Goal: Communication & Community: Share content

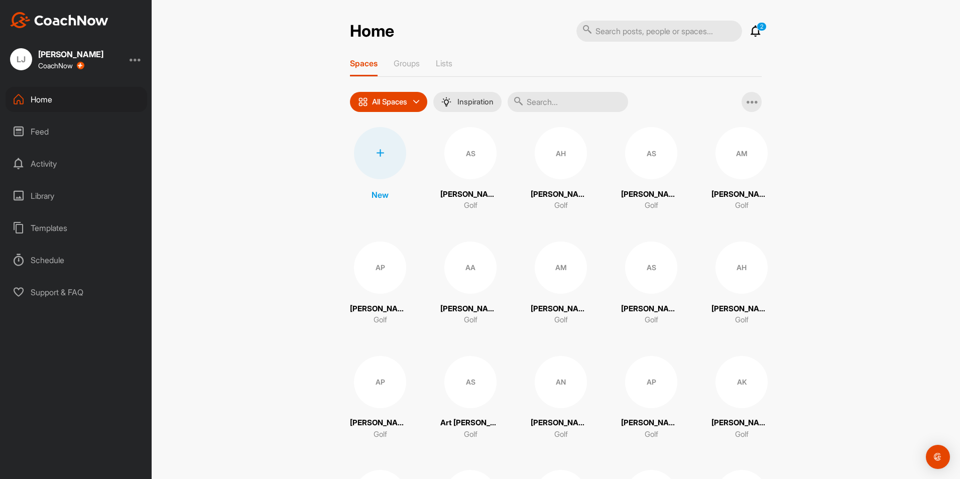
click at [540, 102] on input "text" at bounding box center [568, 102] width 120 height 20
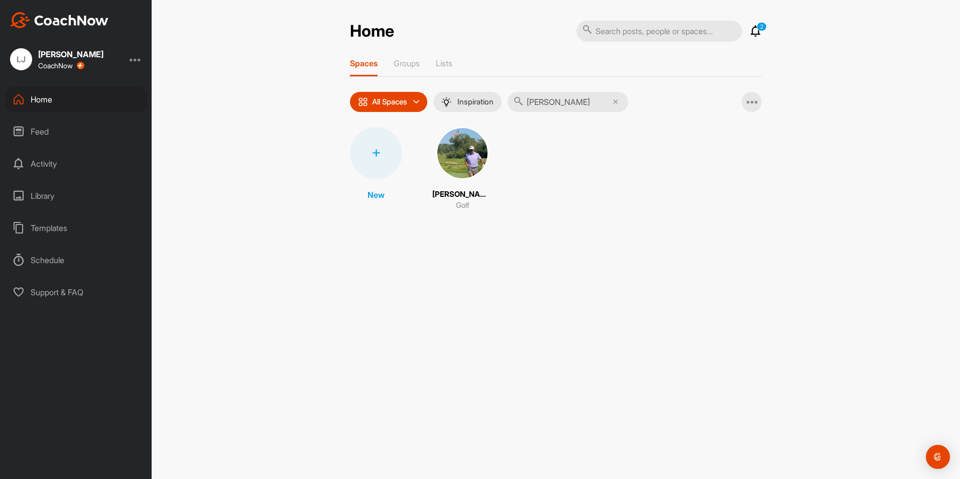
type input "[PERSON_NAME]"
click at [456, 159] on img at bounding box center [462, 153] width 52 height 52
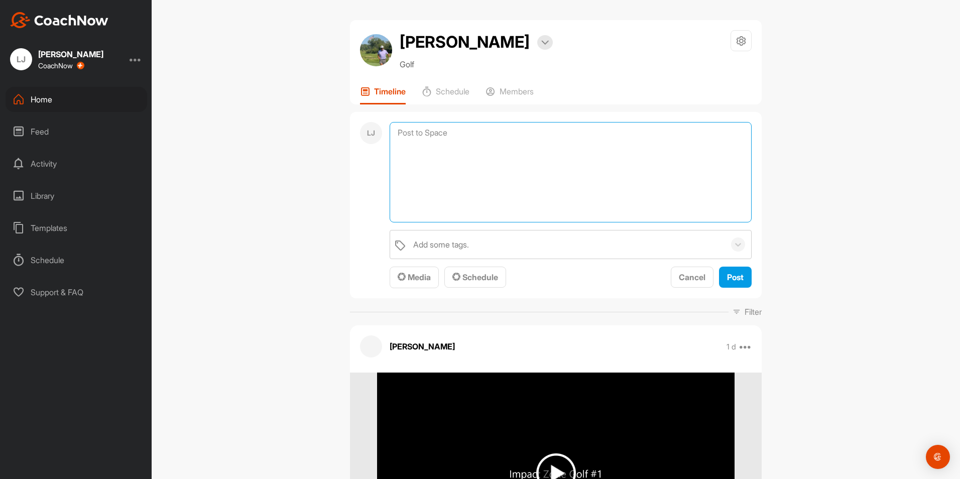
click at [431, 130] on textarea at bounding box center [571, 172] width 362 height 100
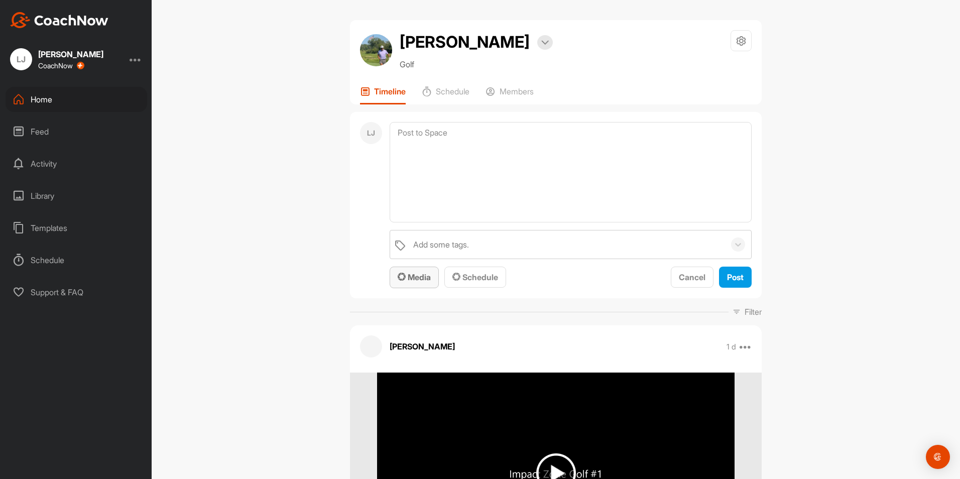
click at [413, 282] on div "Media" at bounding box center [414, 277] width 33 height 12
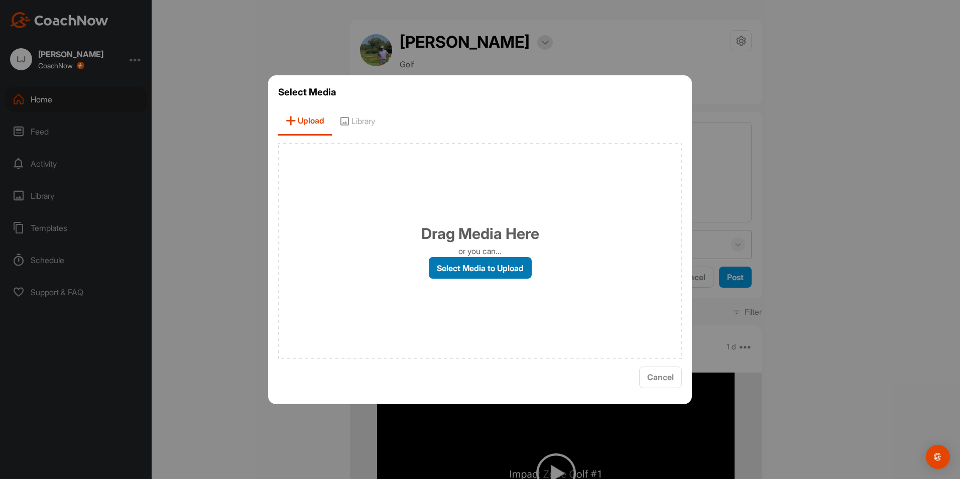
click at [465, 268] on label "Select Media to Upload" at bounding box center [480, 268] width 103 height 22
click at [0, 0] on input "Select Media to Upload" at bounding box center [0, 0] width 0 height 0
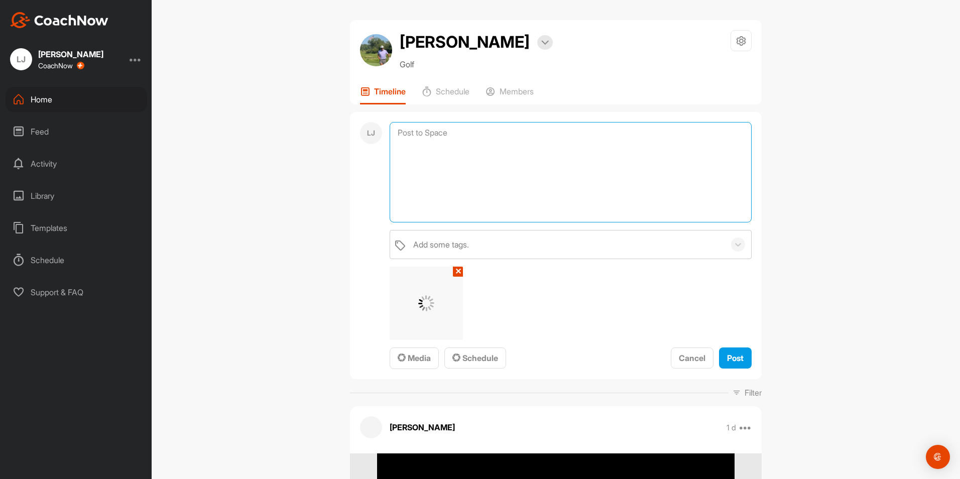
click at [428, 138] on textarea at bounding box center [571, 172] width 362 height 100
type textarea "#rd day."
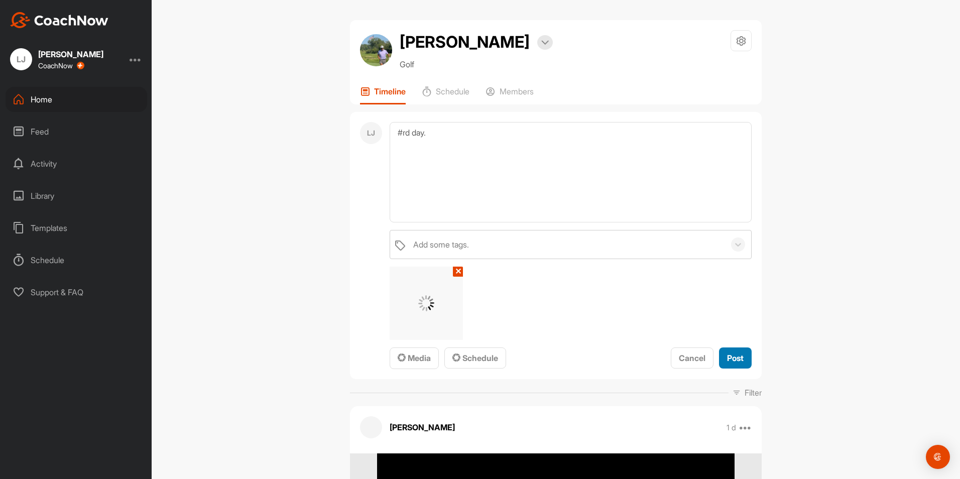
click at [733, 359] on span "Post" at bounding box center [735, 358] width 17 height 10
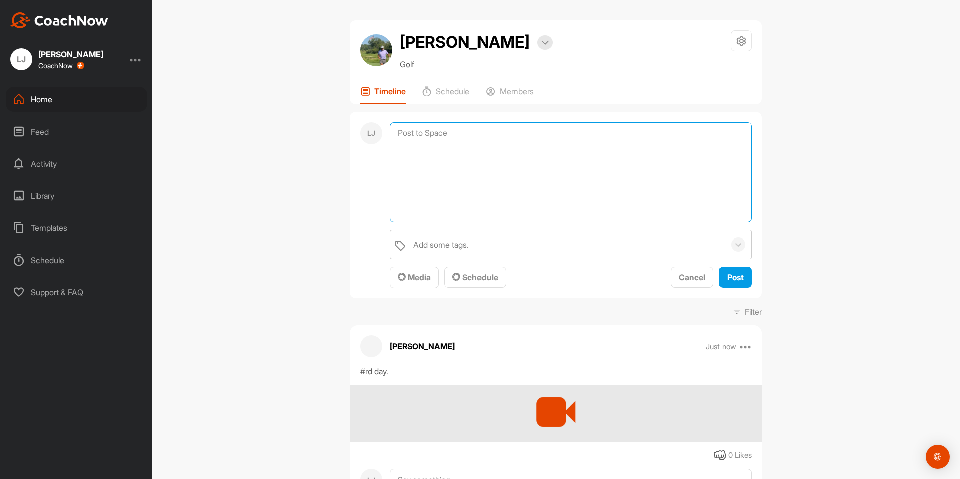
click at [417, 136] on textarea at bounding box center [571, 172] width 362 height 100
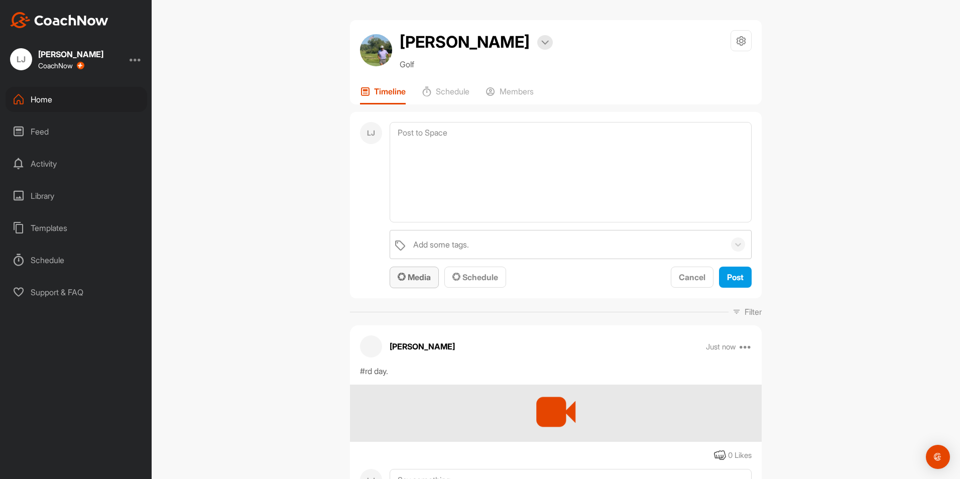
click at [423, 281] on span "Media" at bounding box center [414, 277] width 33 height 10
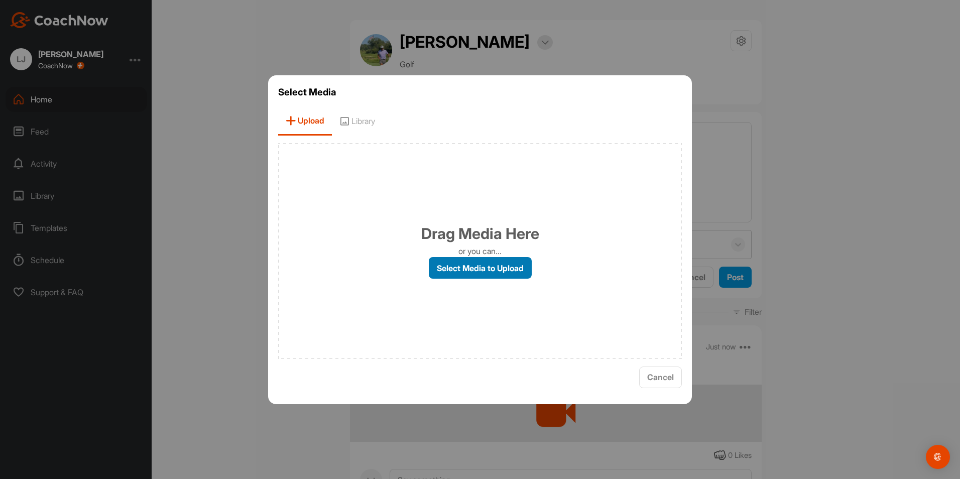
click at [454, 266] on label "Select Media to Upload" at bounding box center [480, 268] width 103 height 22
click at [0, 0] on input "Select Media to Upload" at bounding box center [0, 0] width 0 height 0
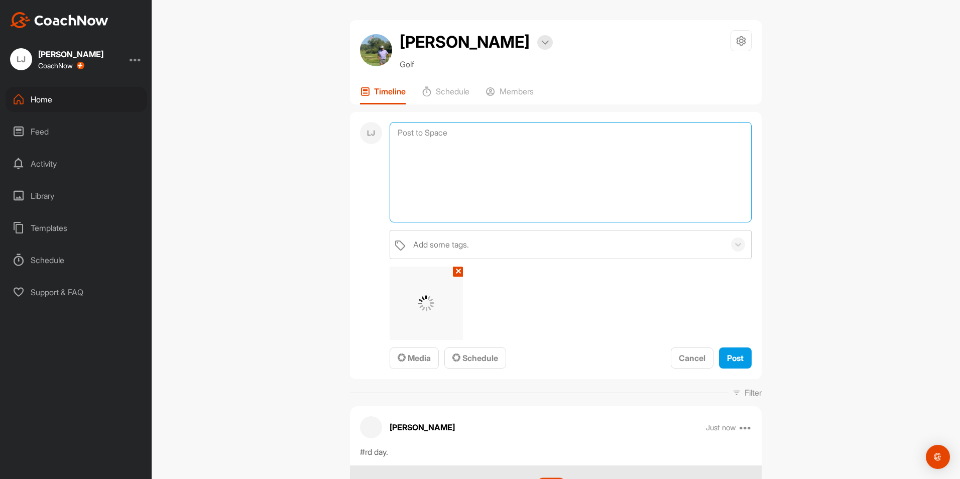
click at [441, 134] on textarea at bounding box center [571, 172] width 362 height 100
type textarea "Drill"
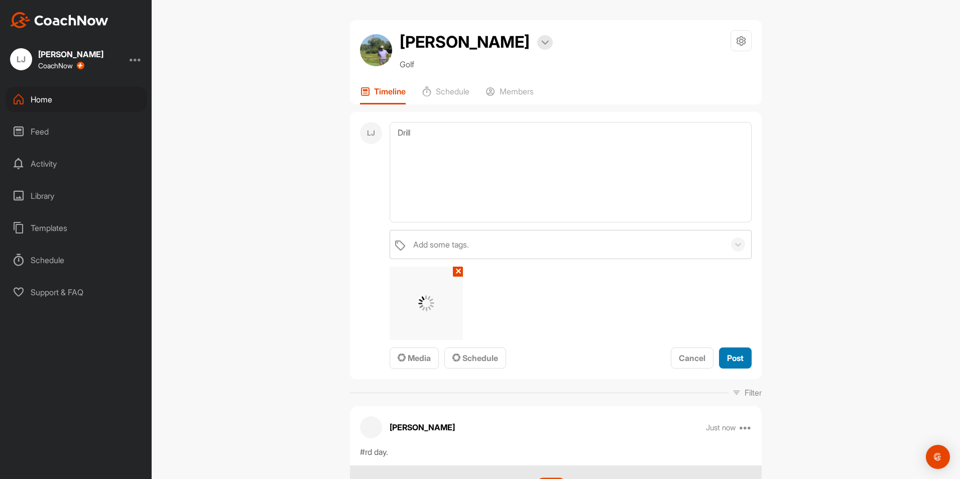
click at [732, 356] on span "Post" at bounding box center [735, 358] width 17 height 10
